Goal: Find specific page/section: Find specific page/section

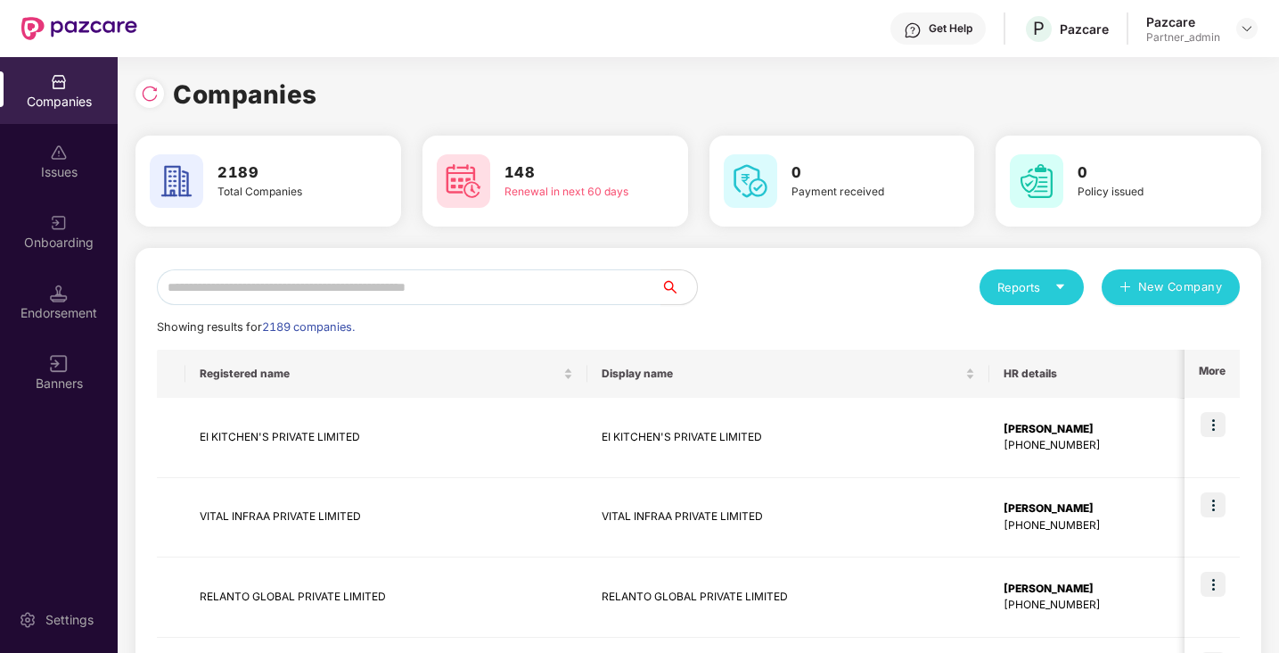
scroll to position [0, 2]
click at [221, 281] on input "text" at bounding box center [409, 287] width 505 height 36
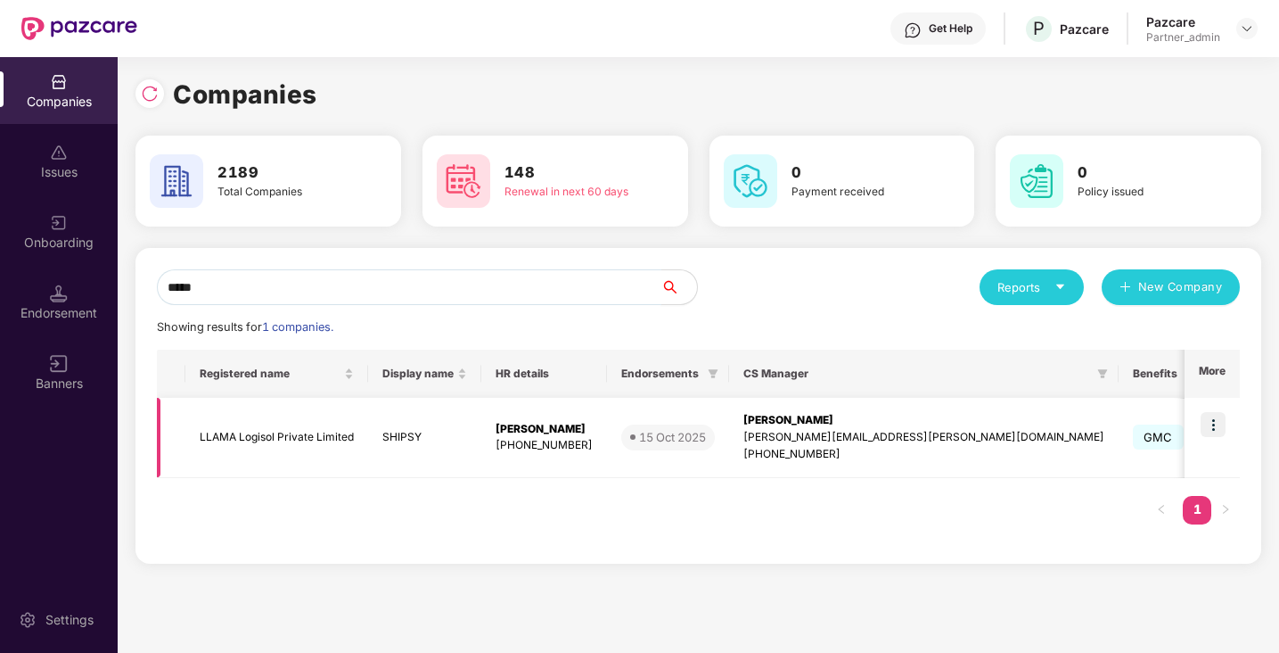
type input "*****"
click at [1213, 417] on img at bounding box center [1213, 424] width 25 height 25
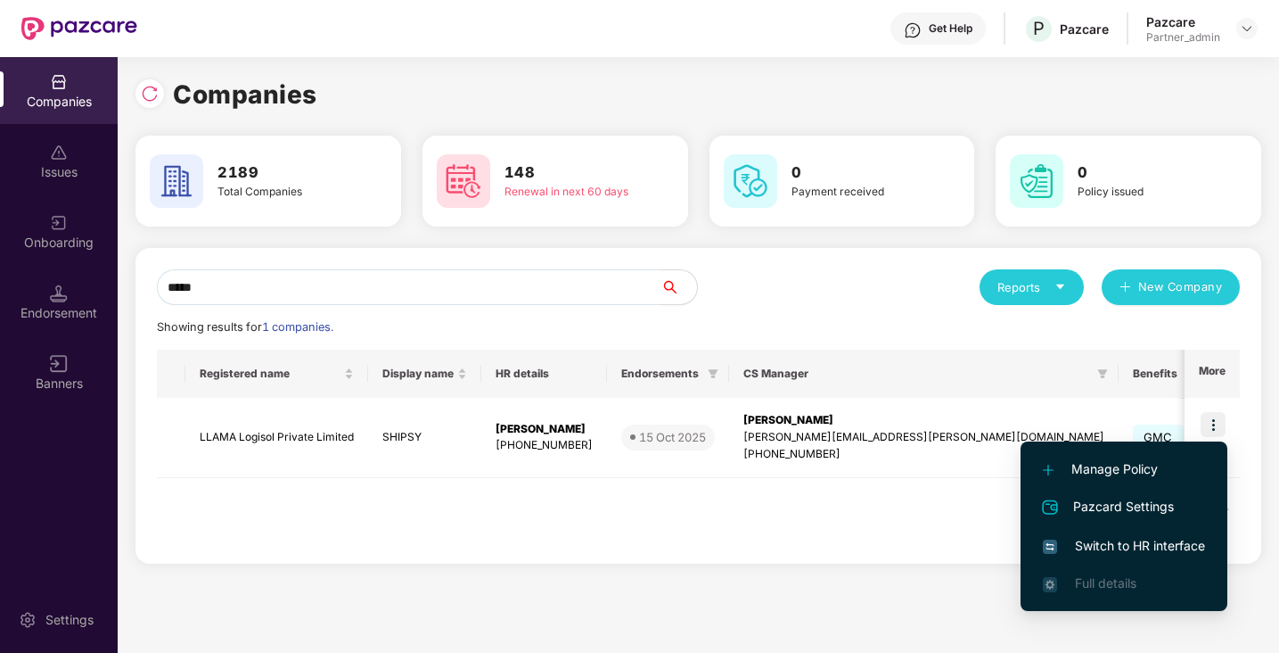
click at [1161, 541] on span "Switch to HR interface" at bounding box center [1124, 546] width 162 height 20
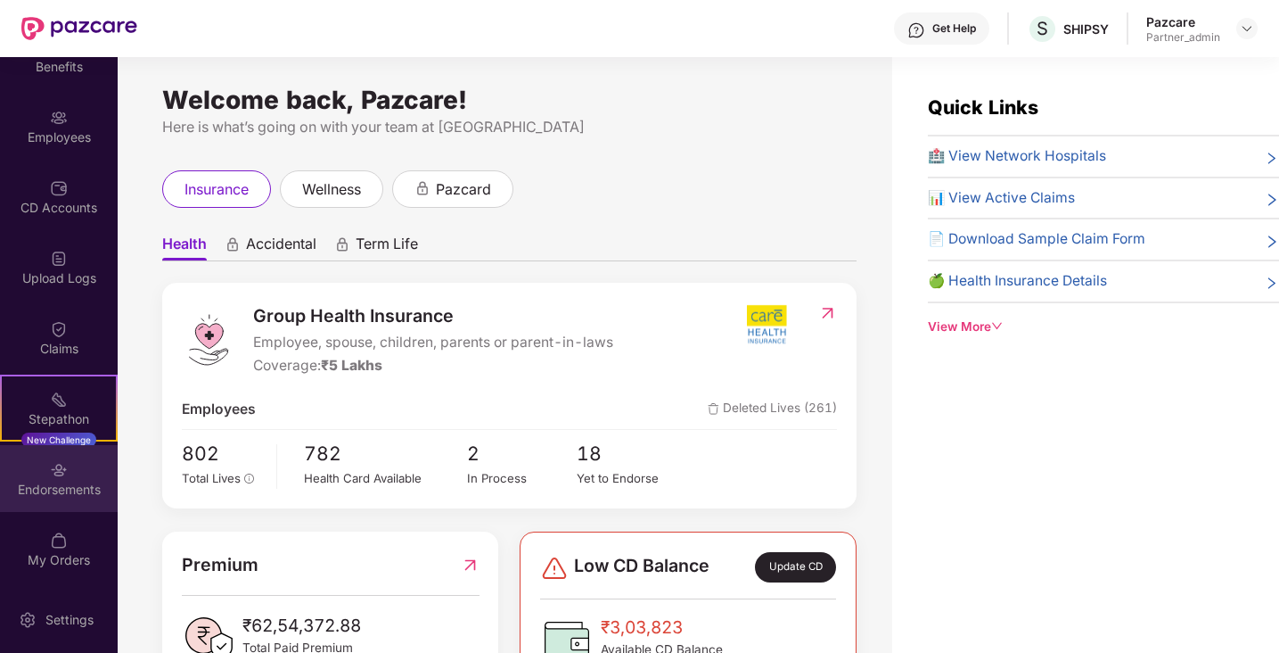
scroll to position [57, 0]
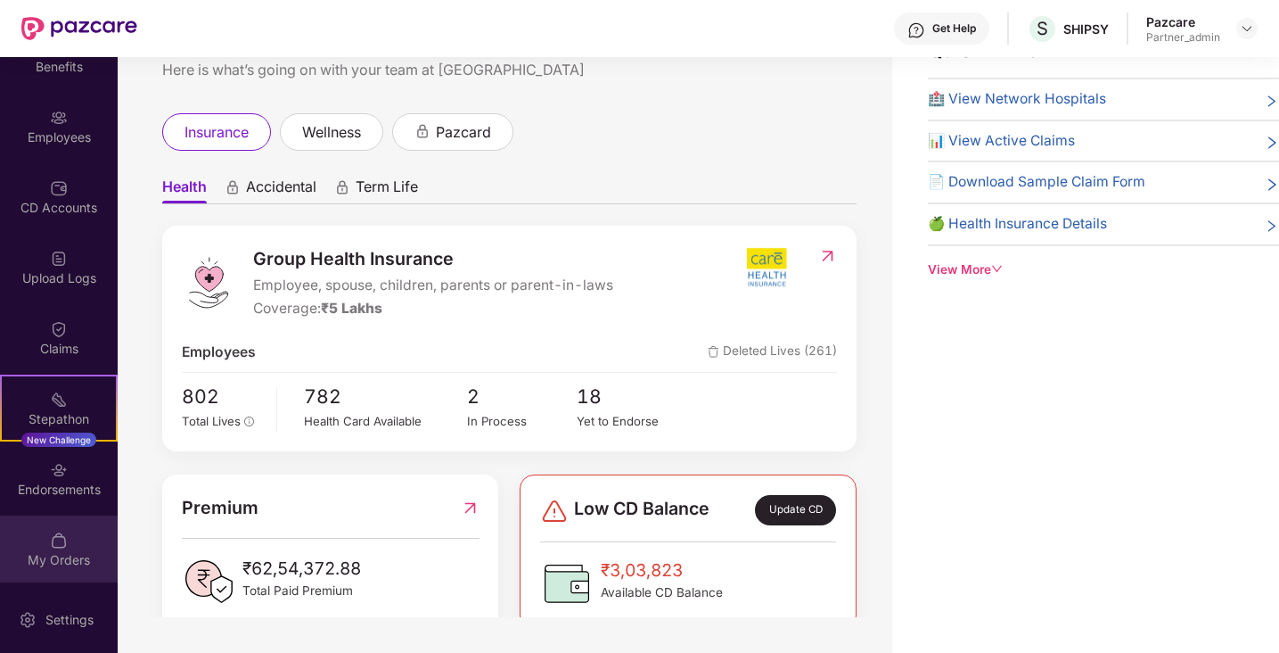
click at [67, 555] on div "My Orders" at bounding box center [59, 560] width 118 height 18
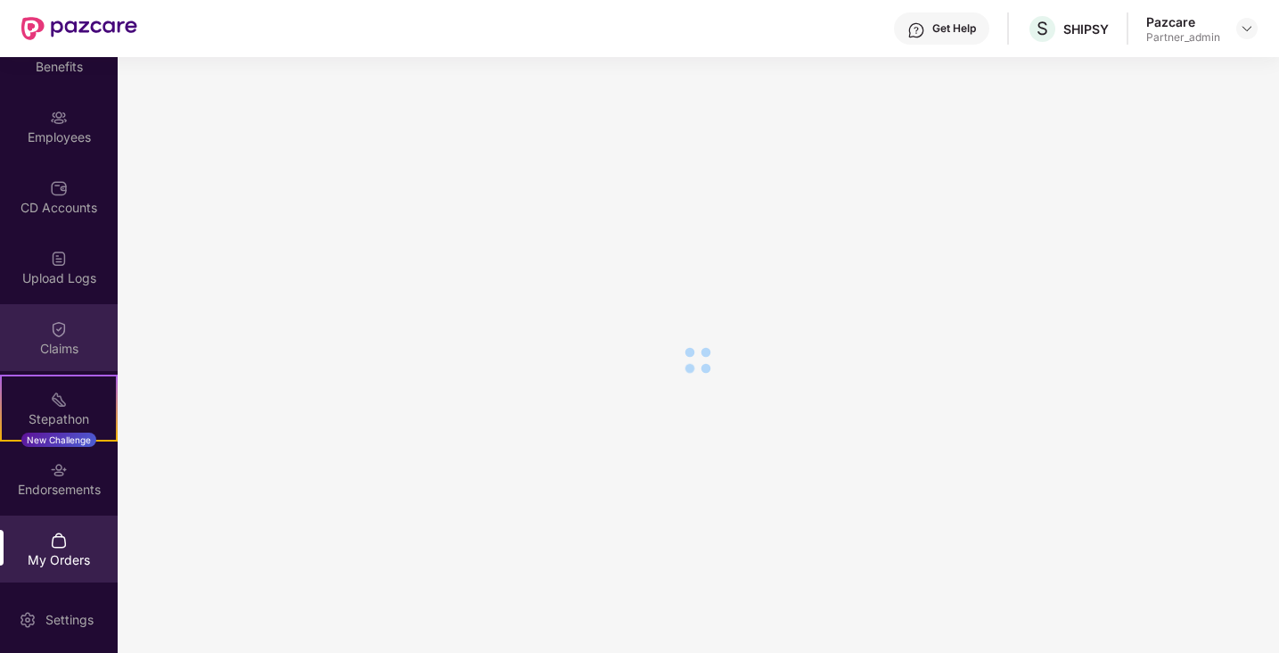
click at [84, 354] on div "Claims" at bounding box center [59, 349] width 118 height 18
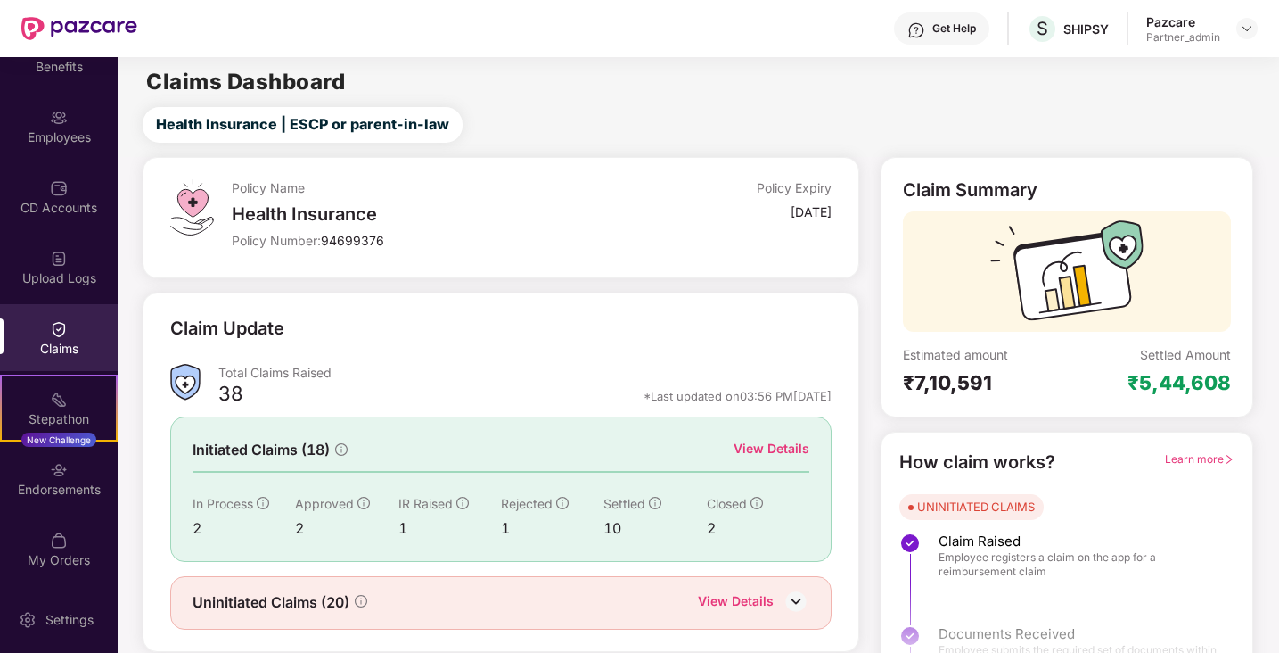
scroll to position [2, 0]
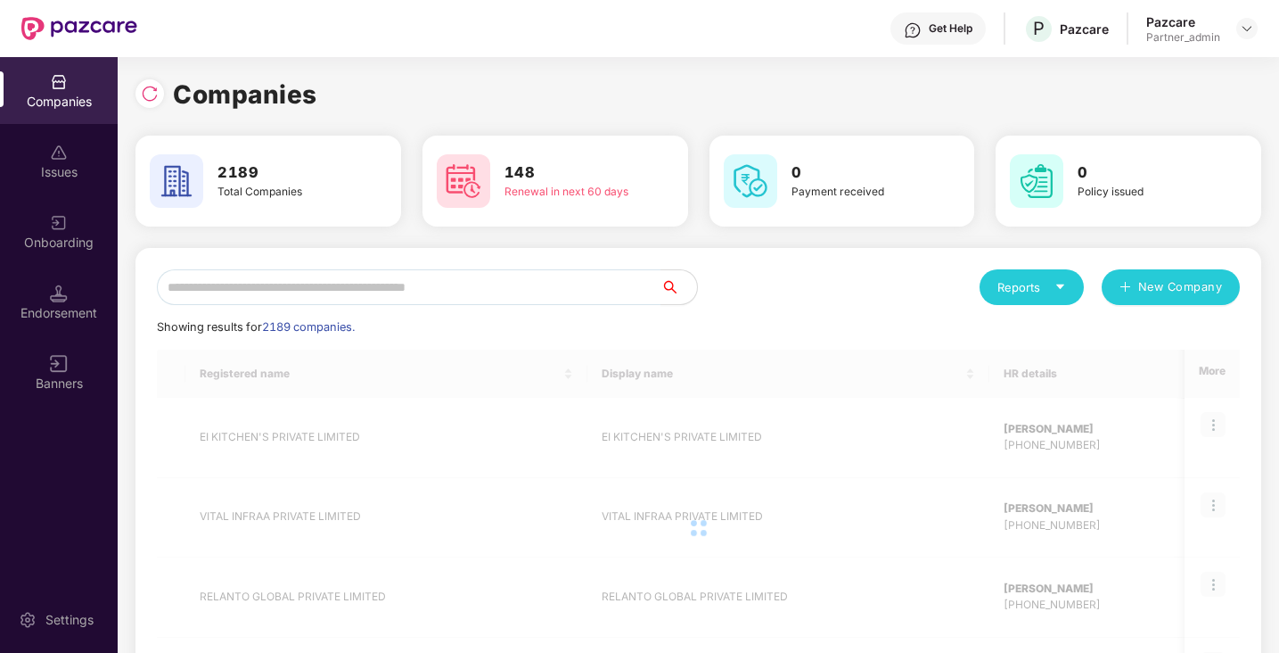
scroll to position [0, 2]
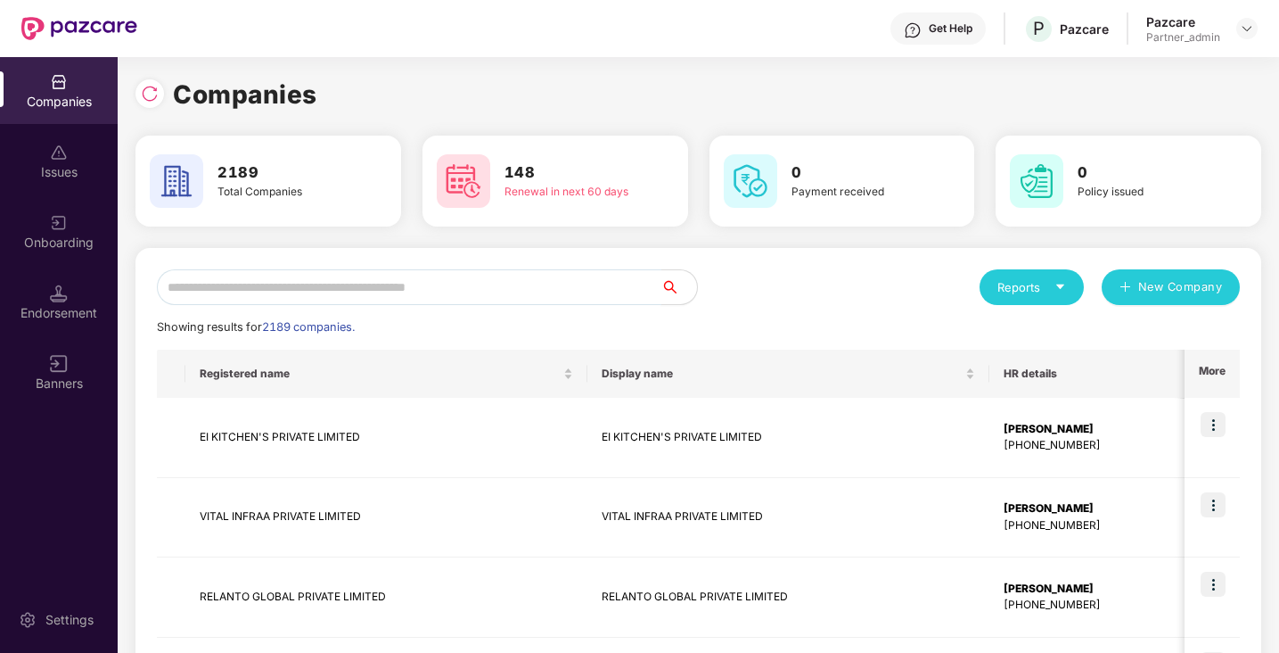
click at [232, 280] on input "text" at bounding box center [409, 287] width 505 height 36
type input "*"
